Goal: Information Seeking & Learning: Learn about a topic

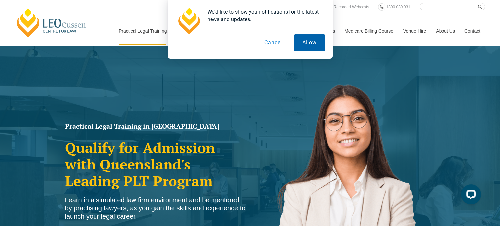
drag, startPoint x: 309, startPoint y: 42, endPoint x: 272, endPoint y: 56, distance: 39.1
click at [308, 42] on button "Allow" at bounding box center [309, 42] width 31 height 17
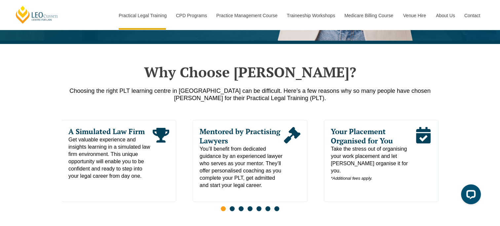
scroll to position [298, 0]
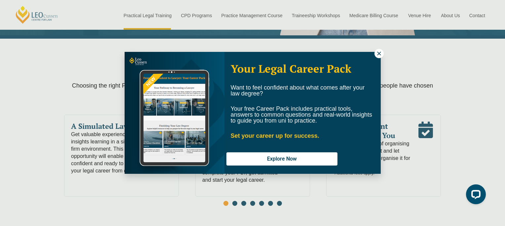
click at [377, 52] on icon at bounding box center [379, 54] width 6 height 6
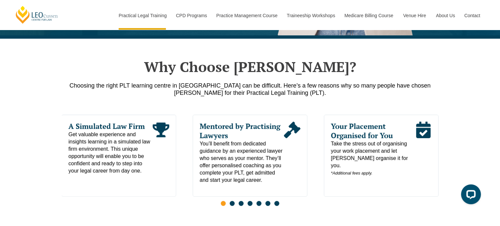
click at [233, 206] on span "Go to slide 2" at bounding box center [232, 203] width 5 height 5
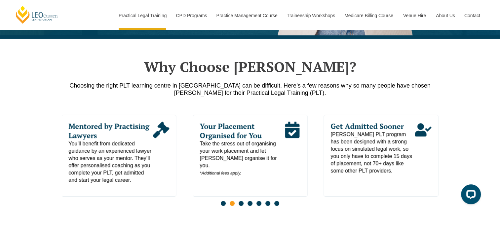
click at [241, 205] on span "Go to slide 3" at bounding box center [241, 203] width 5 height 5
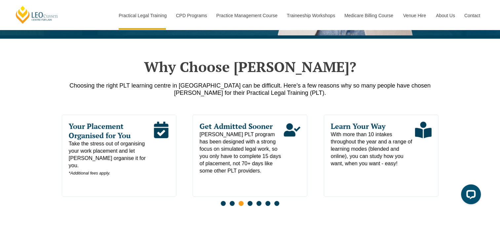
click at [251, 204] on span "Go to slide 4" at bounding box center [250, 203] width 5 height 5
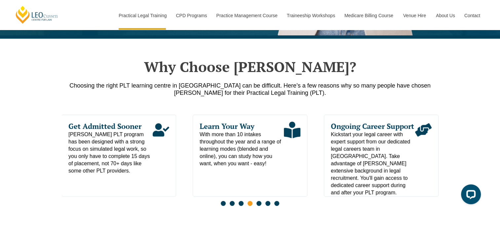
click at [259, 206] on span "Go to slide 5" at bounding box center [259, 203] width 5 height 5
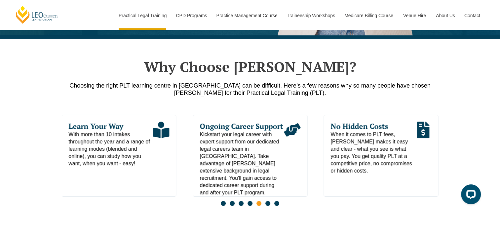
click at [268, 206] on span "Go to slide 6" at bounding box center [268, 203] width 5 height 5
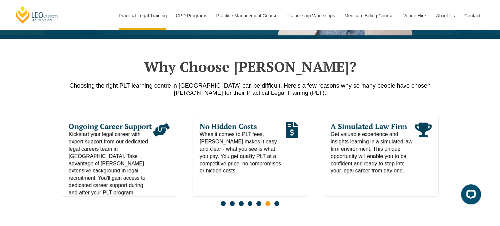
click at [277, 205] on span "Go to slide 7" at bounding box center [277, 203] width 5 height 5
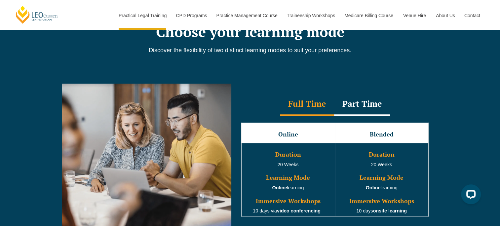
scroll to position [629, 0]
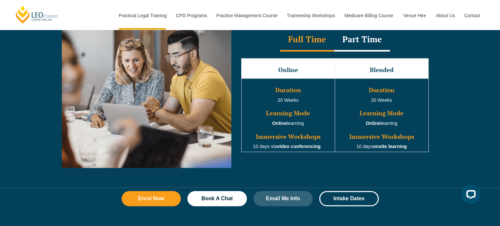
click at [363, 38] on div "Part Time" at bounding box center [362, 39] width 56 height 23
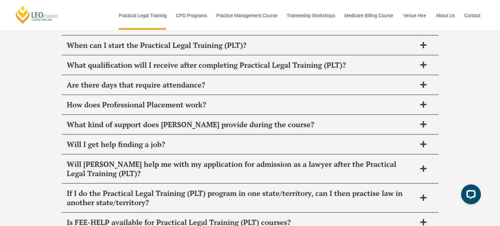
scroll to position [3242, 0]
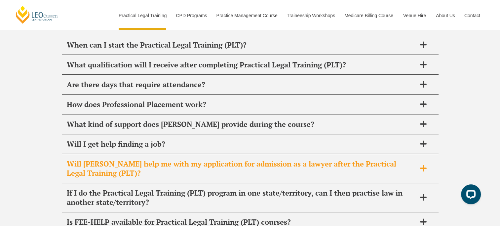
click at [69, 159] on h2 "Will [PERSON_NAME] help me with my application for admission as a lawyer after …" at bounding box center [242, 168] width 350 height 19
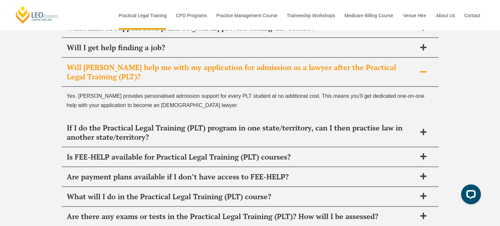
scroll to position [3341, 0]
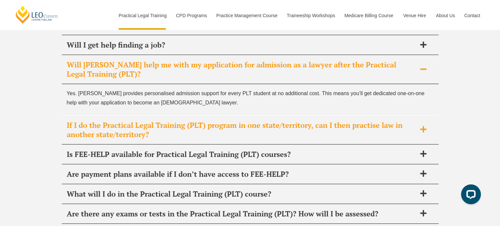
click at [78, 121] on h2 "If I do the Practical Legal Training (PLT) program in one state/territory, can …" at bounding box center [242, 130] width 350 height 19
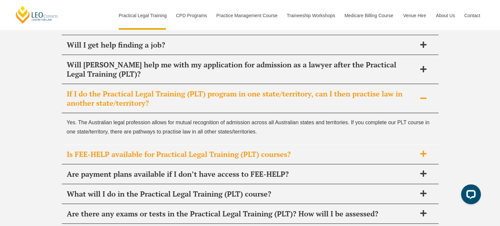
click at [86, 150] on h2 "Is FEE-HELP available for Practical Legal Training (PLT) courses?" at bounding box center [242, 154] width 350 height 9
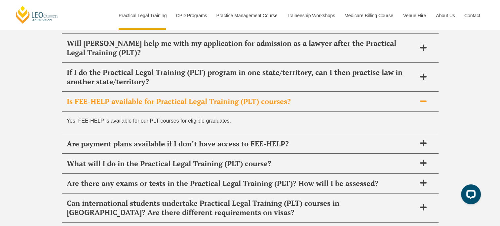
scroll to position [3374, 0]
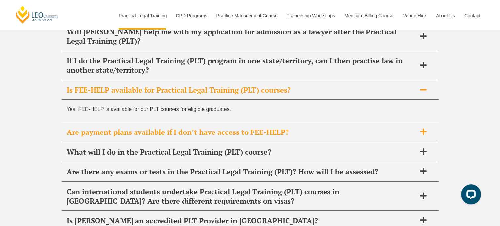
click at [84, 128] on h2 "Are payment plans available if I don’t have access to FEE-HELP?" at bounding box center [242, 132] width 350 height 9
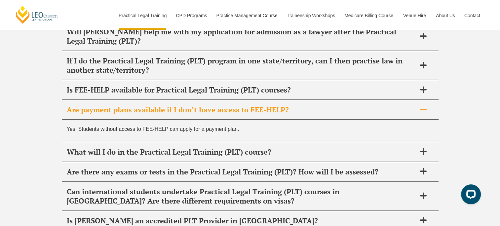
scroll to position [3407, 0]
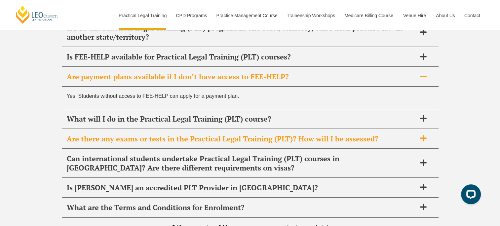
click at [85, 134] on h2 "Are there any exams or tests in the Practical Legal Training (PLT)? How will I …" at bounding box center [242, 138] width 350 height 9
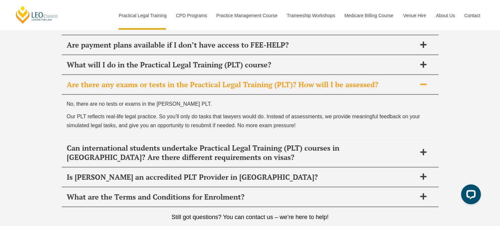
scroll to position [3440, 0]
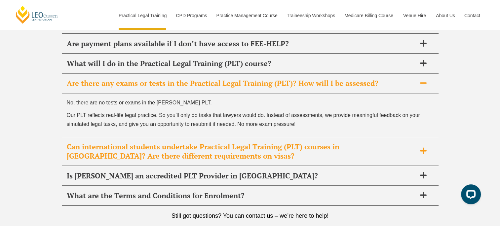
click at [84, 142] on h2 "Can international students undertake Practical Legal Training (PLT) courses in …" at bounding box center [242, 151] width 350 height 19
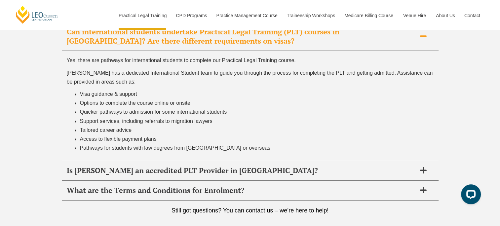
scroll to position [3506, 0]
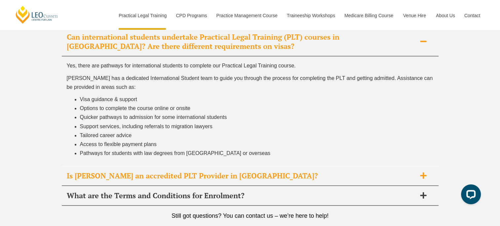
click at [77, 171] on h2 "Is [PERSON_NAME] an accredited PLT Provider in [GEOGRAPHIC_DATA]?" at bounding box center [242, 175] width 350 height 9
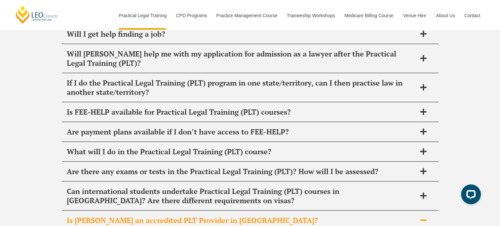
scroll to position [3269, 0]
